Goal: Information Seeking & Learning: Learn about a topic

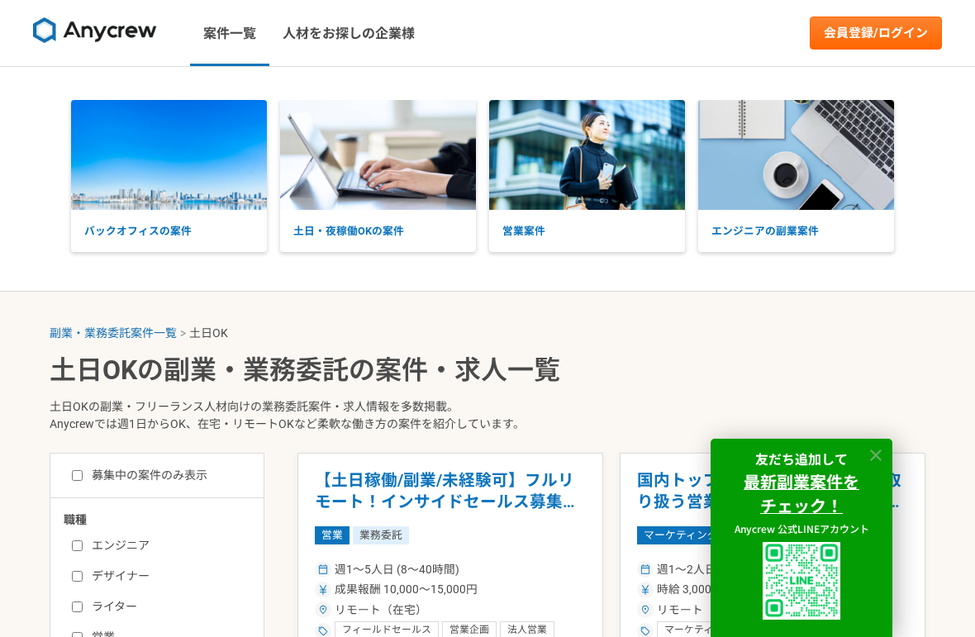
click at [877, 457] on icon at bounding box center [875, 455] width 19 height 19
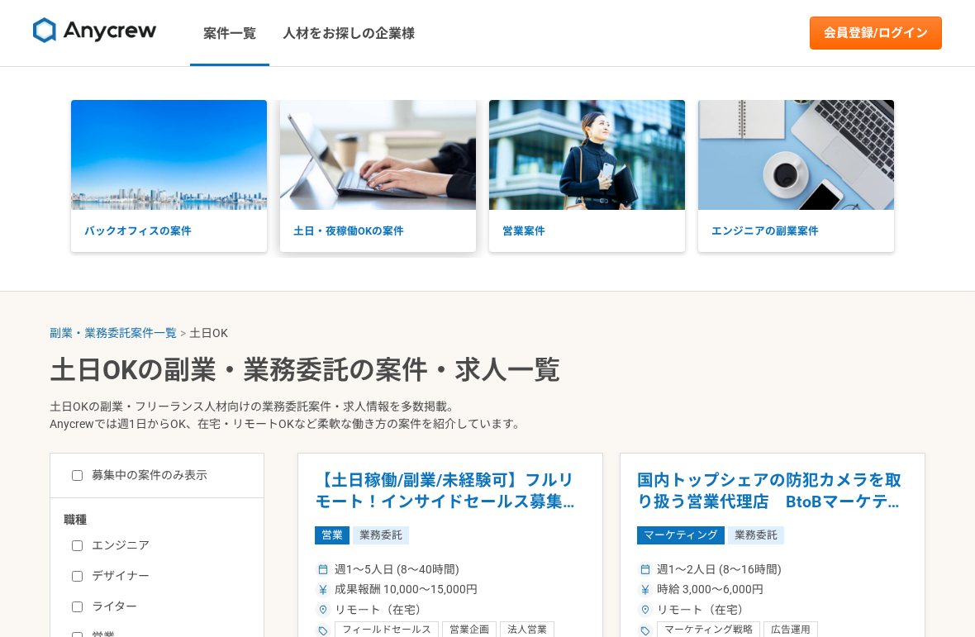
click at [387, 225] on p "土日・夜稼働OKの案件" at bounding box center [378, 231] width 196 height 42
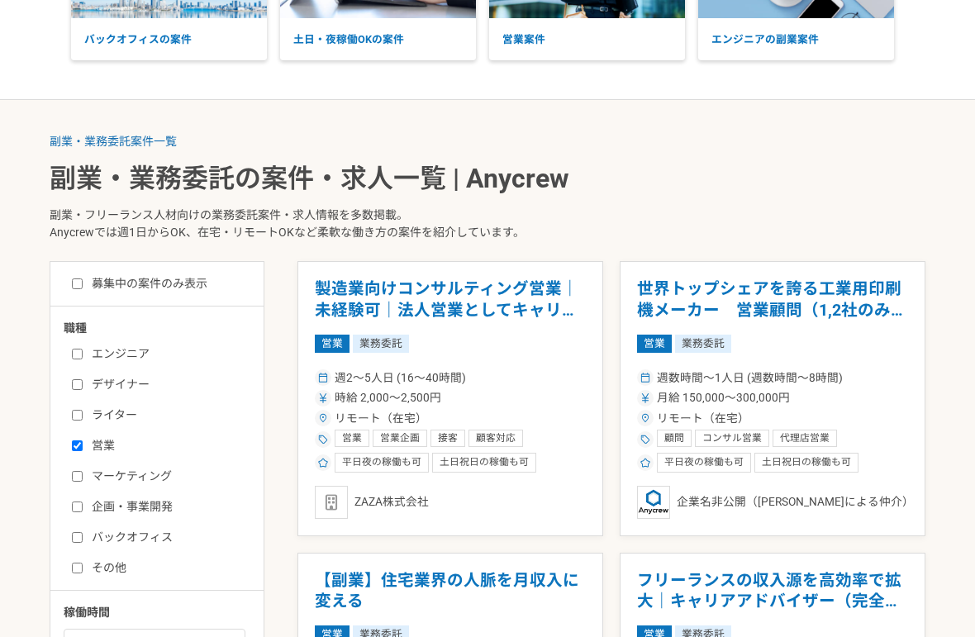
scroll to position [192, 0]
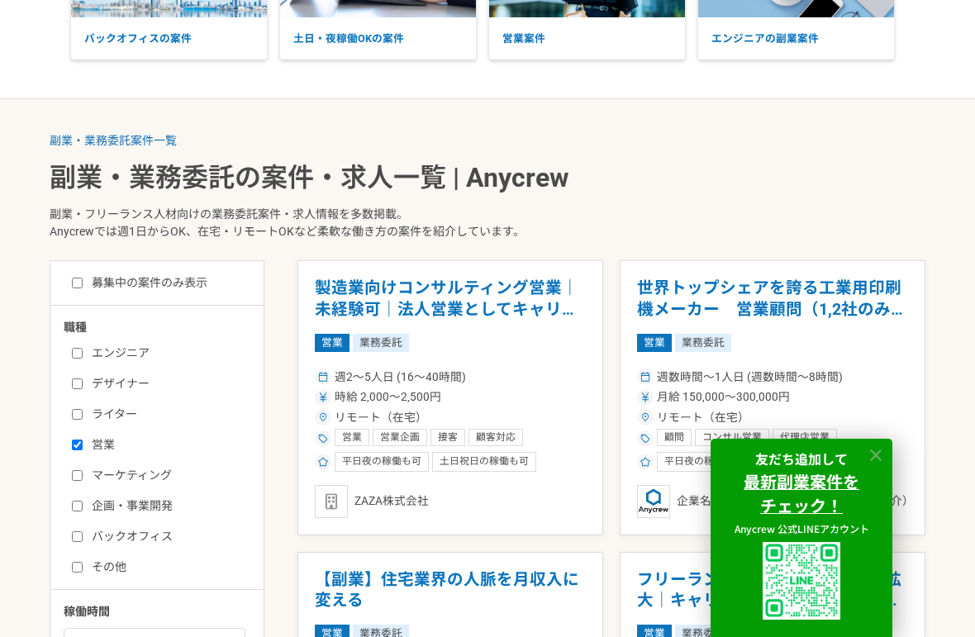
click at [881, 463] on icon at bounding box center [875, 455] width 19 height 19
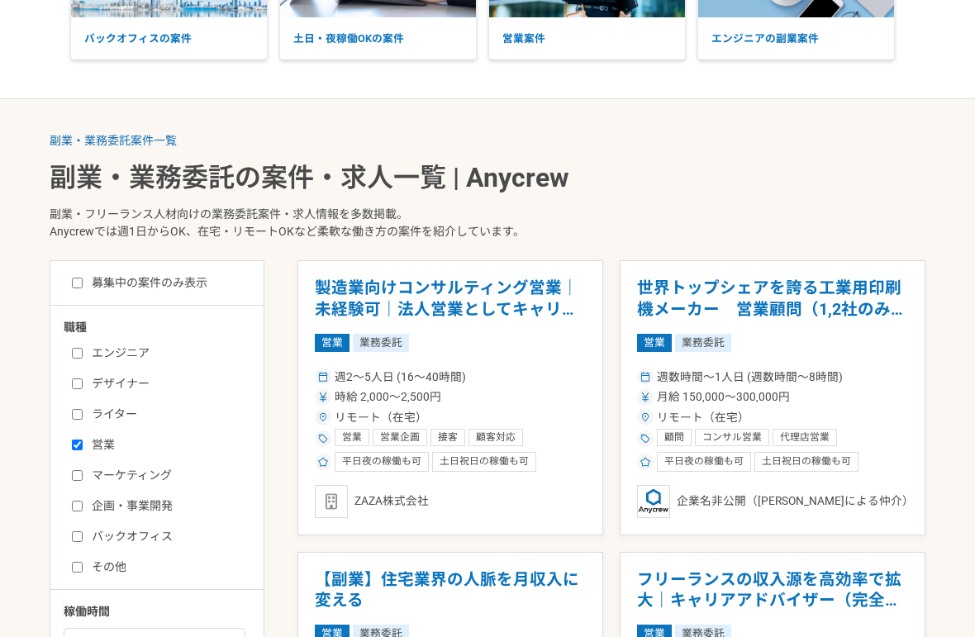
click at [78, 351] on input "エンジニア" at bounding box center [77, 353] width 11 height 11
checkbox input "true"
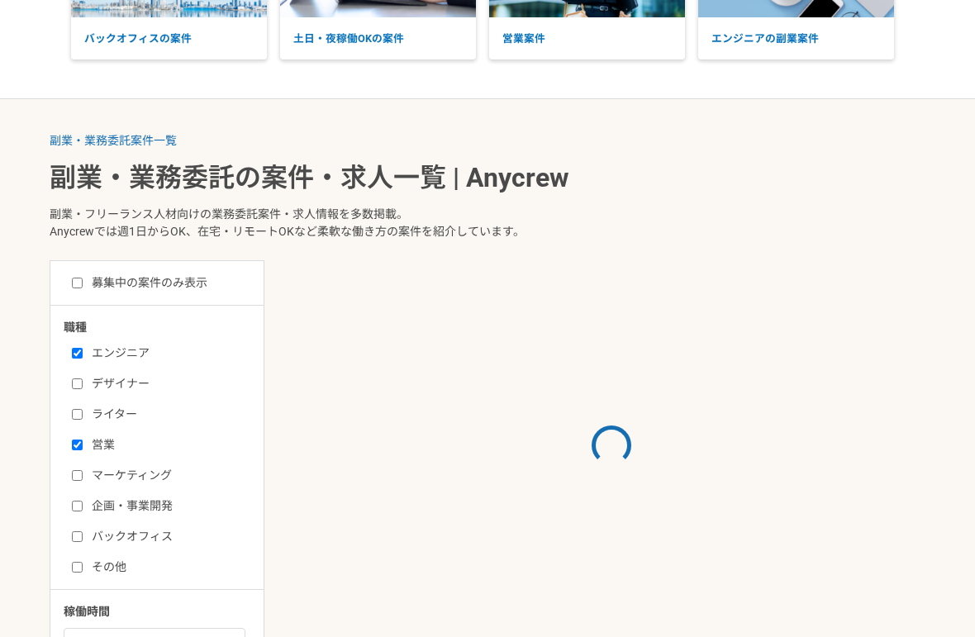
scroll to position [197, 0]
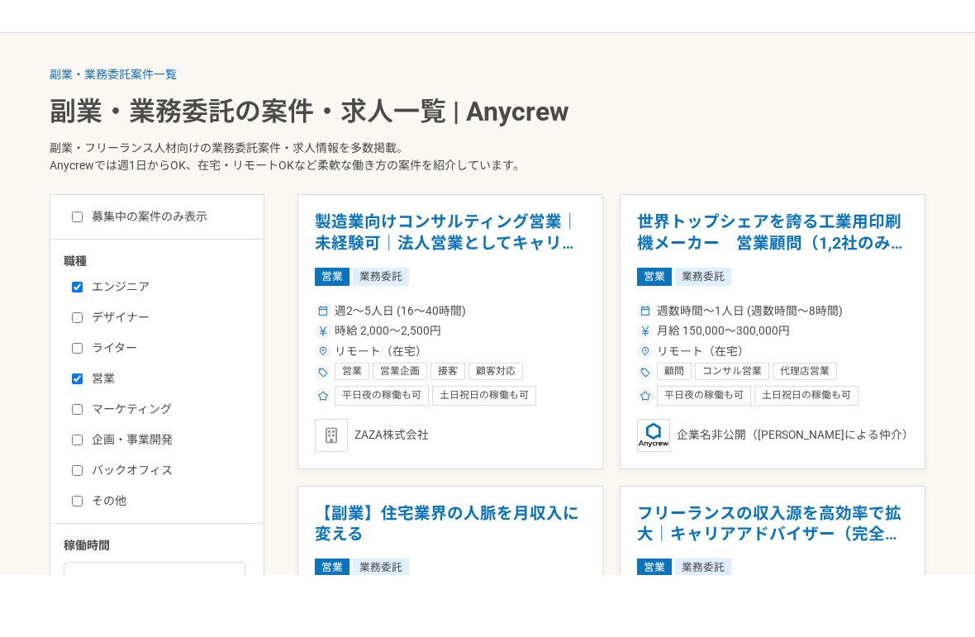
click at [83, 435] on input "営業" at bounding box center [77, 440] width 11 height 11
checkbox input "false"
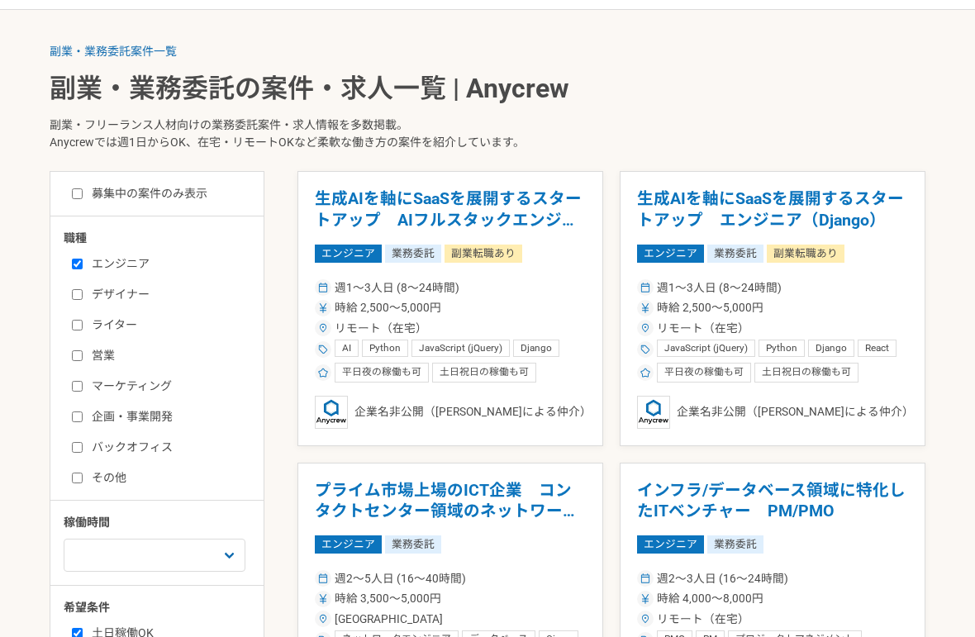
scroll to position [279, 0]
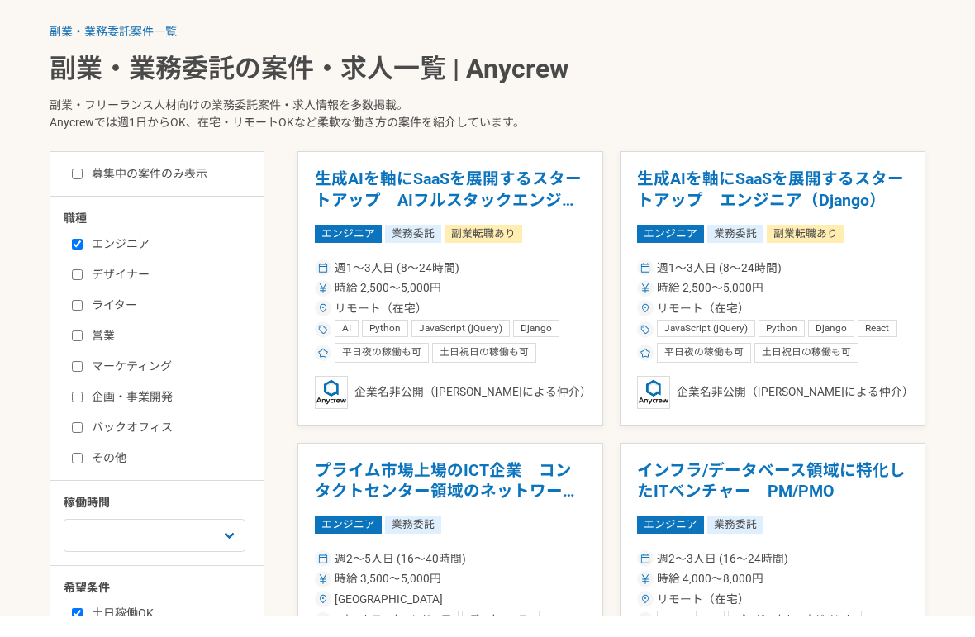
click at [81, 191] on input "募集中の案件のみ表示" at bounding box center [77, 196] width 11 height 11
checkbox input "true"
